Goal: Check status

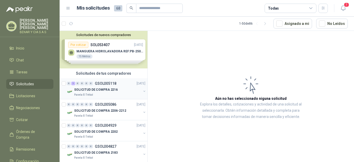
click at [97, 89] on p "SOLICITUD DE COMPRA 2216" at bounding box center [96, 89] width 44 height 5
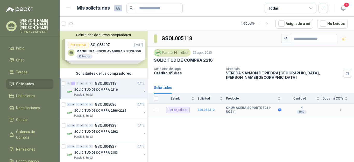
click at [205, 108] on b "SOL053312" at bounding box center [205, 110] width 17 height 4
